Goal: Task Accomplishment & Management: Manage account settings

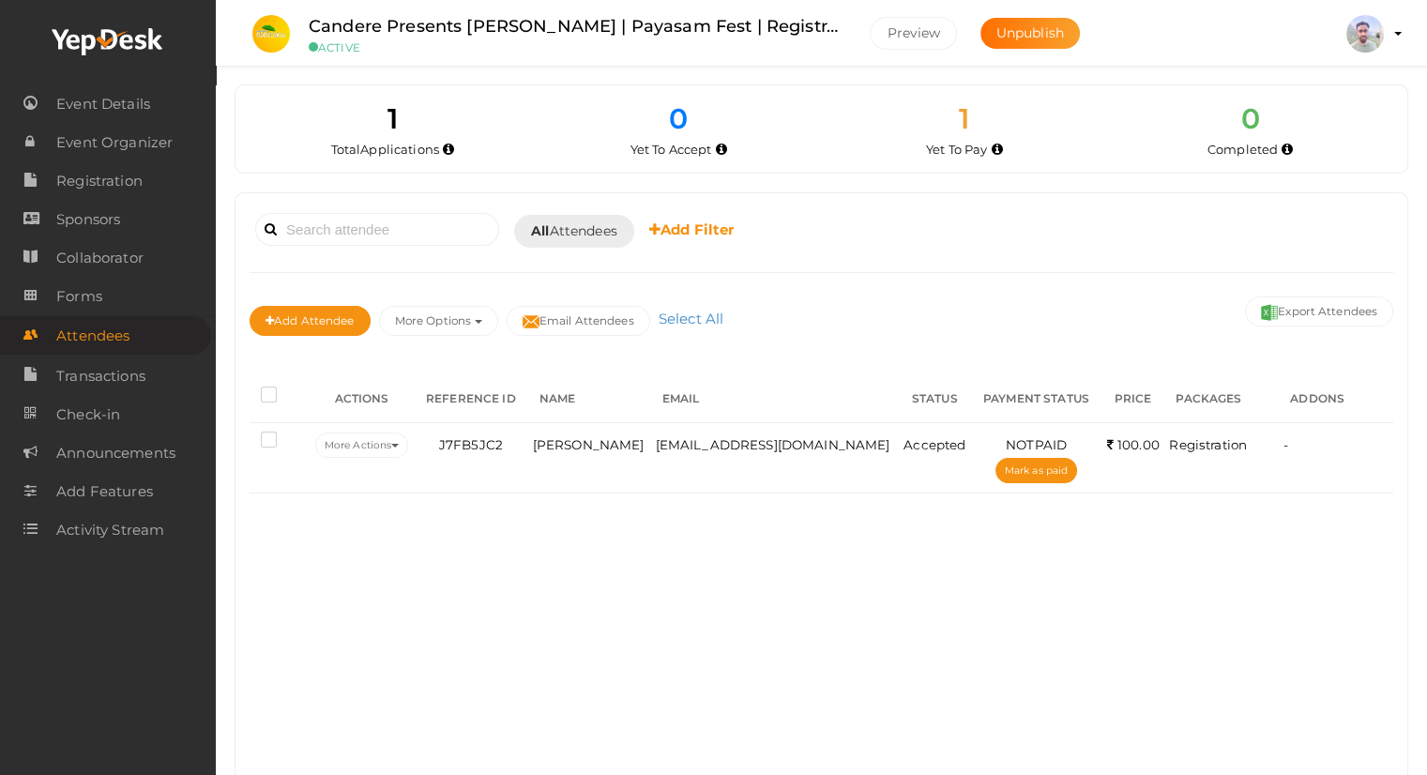
click at [787, 643] on div "Booked for [DATE] [DATE] [DATE] This Week Custom Date All Attendees All Yet to …" at bounding box center [822, 486] width 1172 height 587
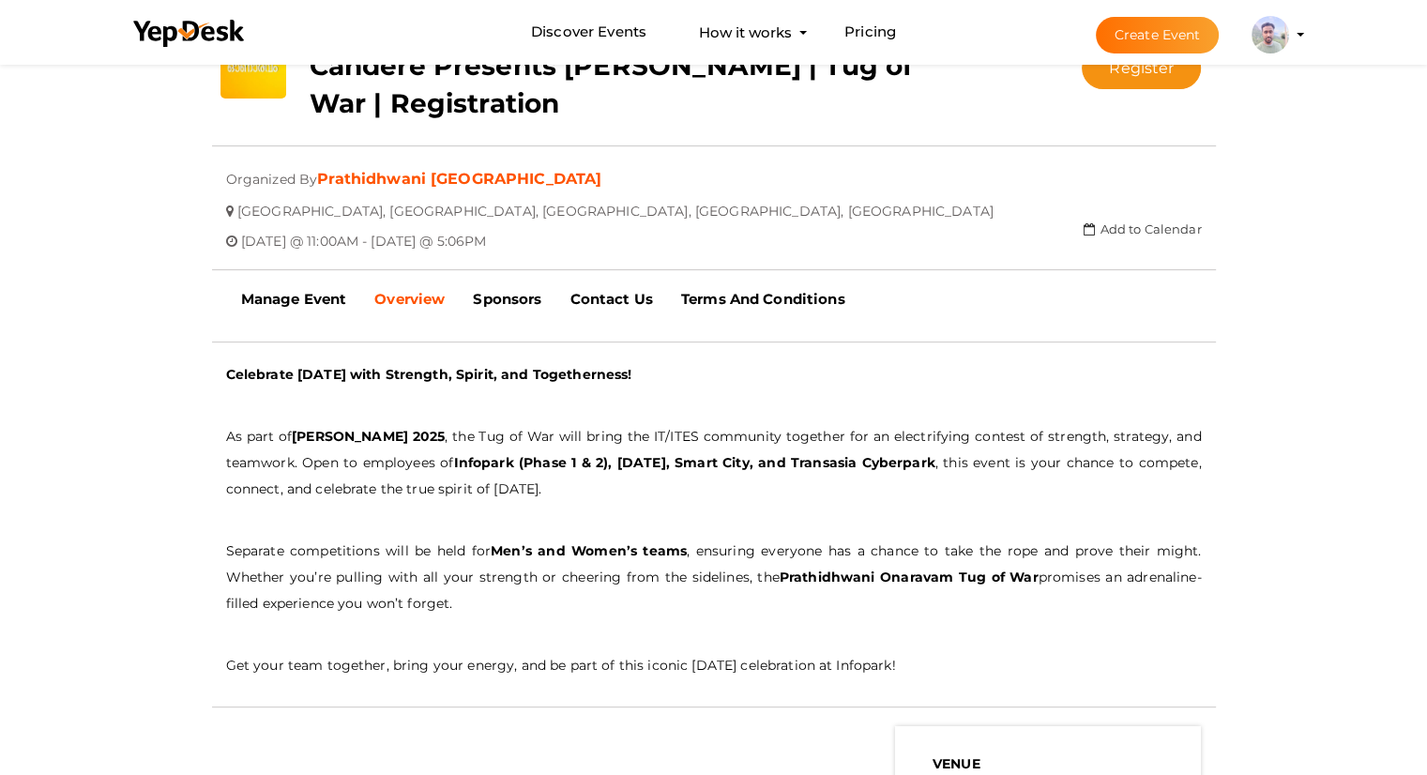
scroll to position [375, 0]
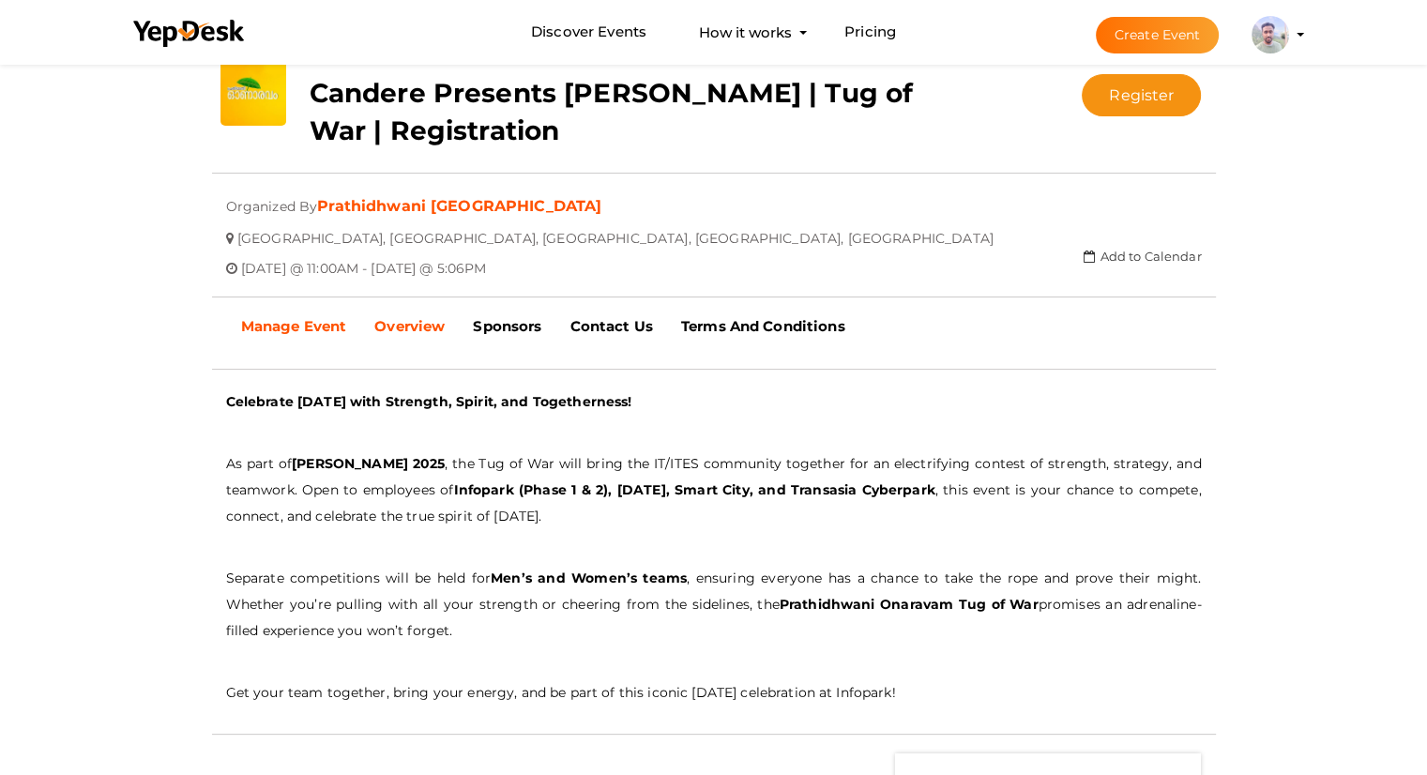
click at [300, 318] on b "Manage Event" at bounding box center [294, 326] width 106 height 18
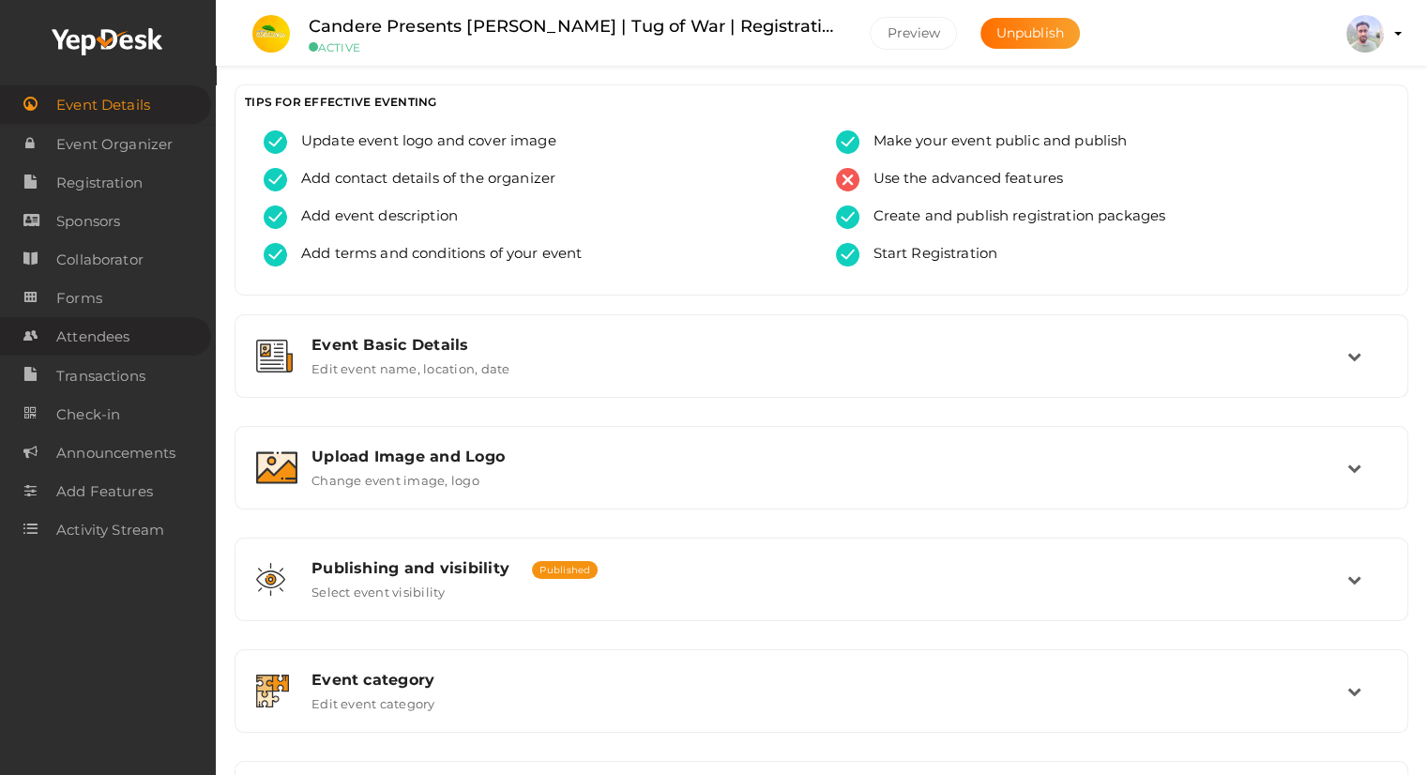
click at [130, 345] on link "Attendees" at bounding box center [105, 336] width 211 height 38
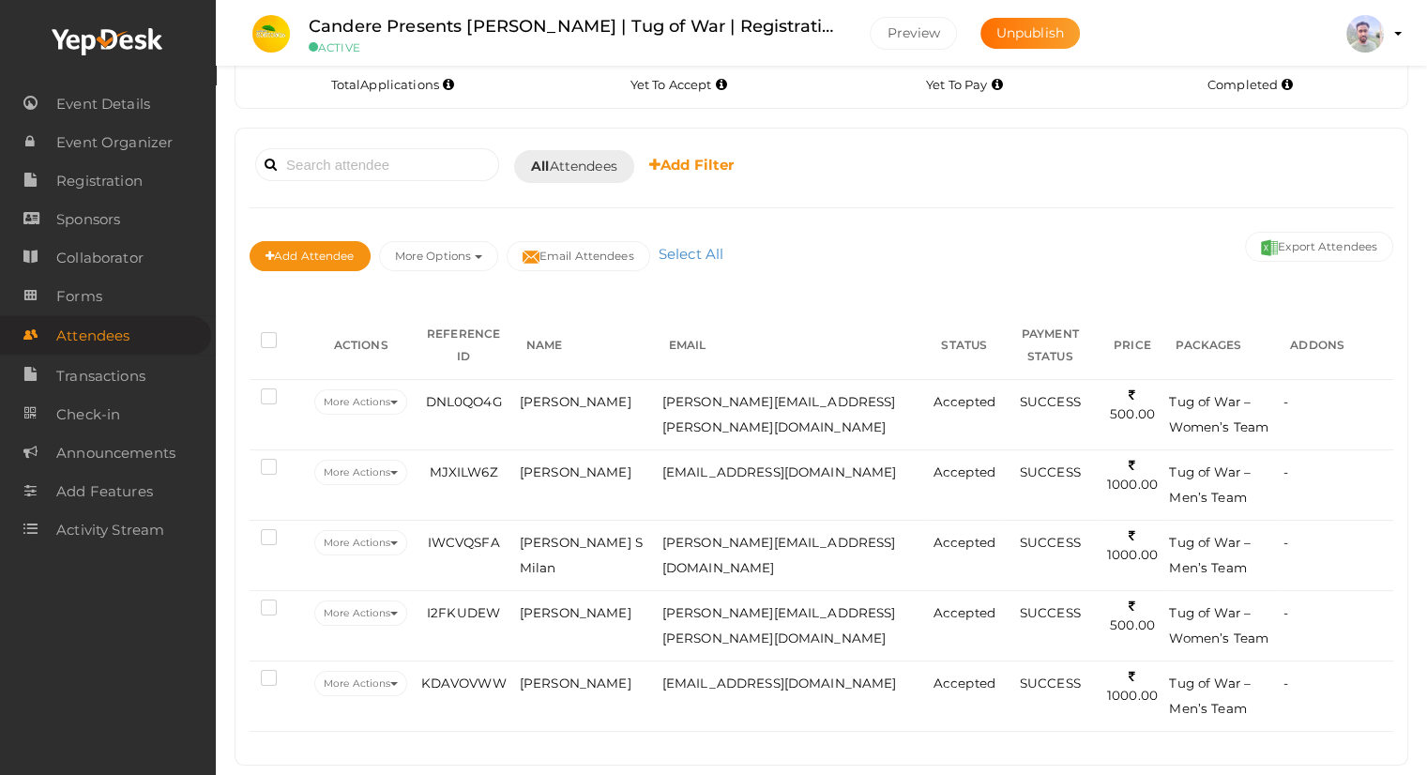
scroll to position [67, 0]
